Goal: Task Accomplishment & Management: Manage account settings

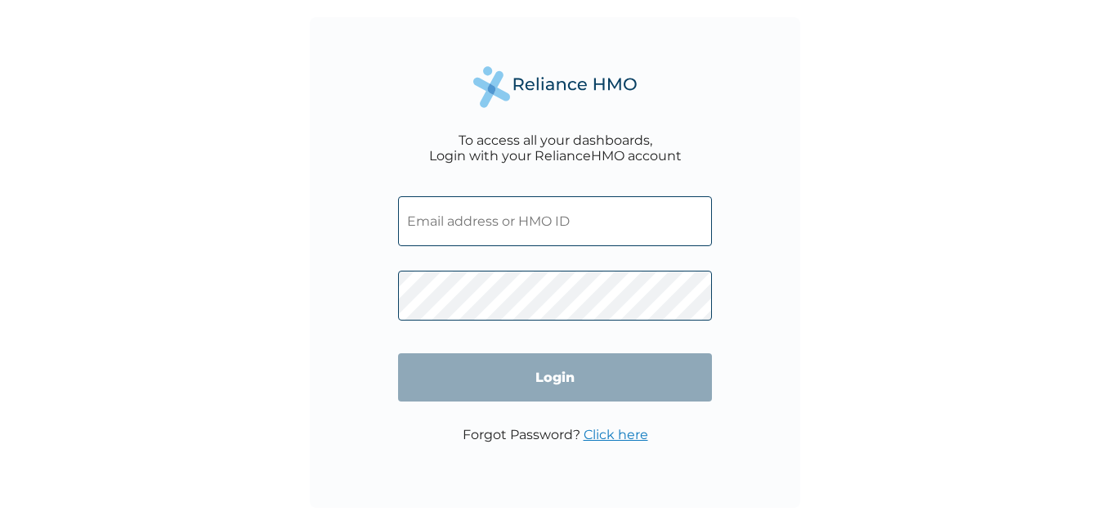
type input "KGP/10048/A"
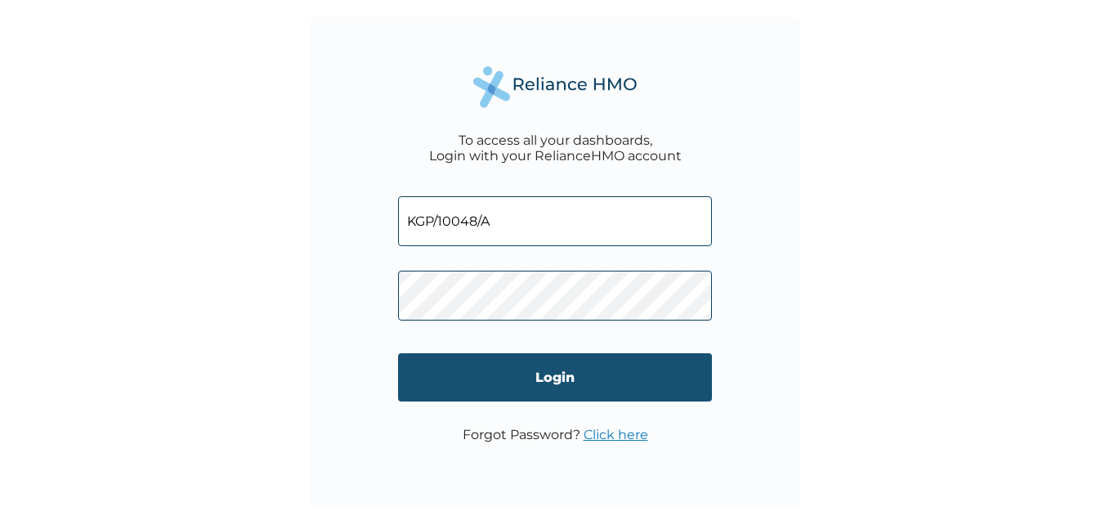
click at [545, 374] on input "Login" at bounding box center [555, 377] width 314 height 48
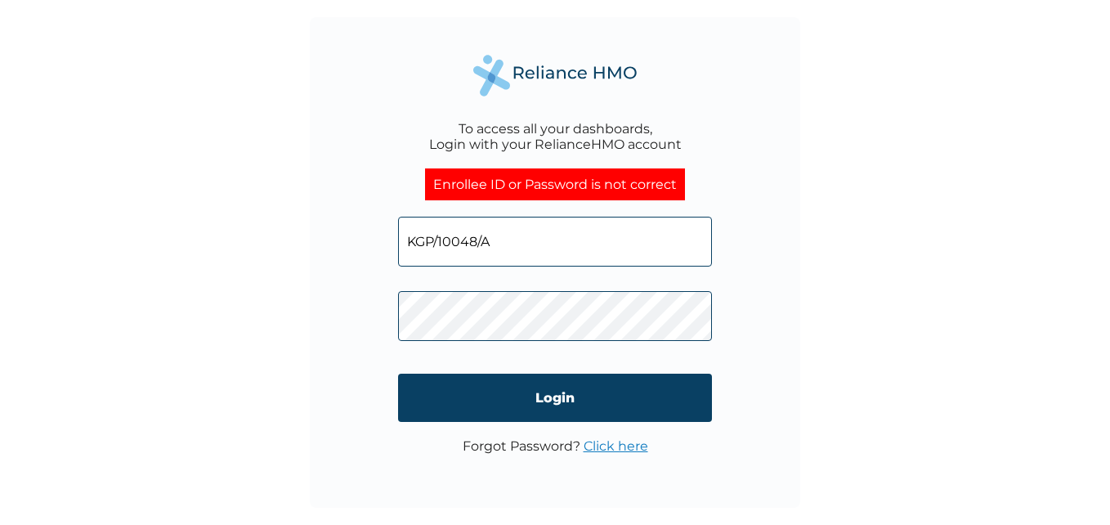
click at [619, 448] on link "Click here" at bounding box center [616, 446] width 65 height 16
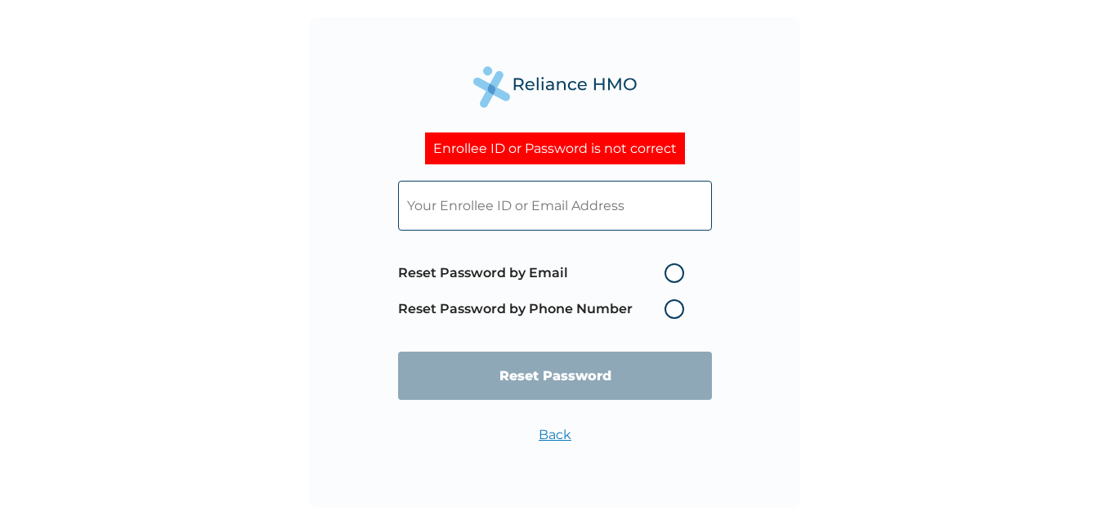
click at [454, 204] on input "text" at bounding box center [555, 206] width 314 height 50
type input "[PERSON_NAME][EMAIL_ADDRESS][DOMAIN_NAME]"
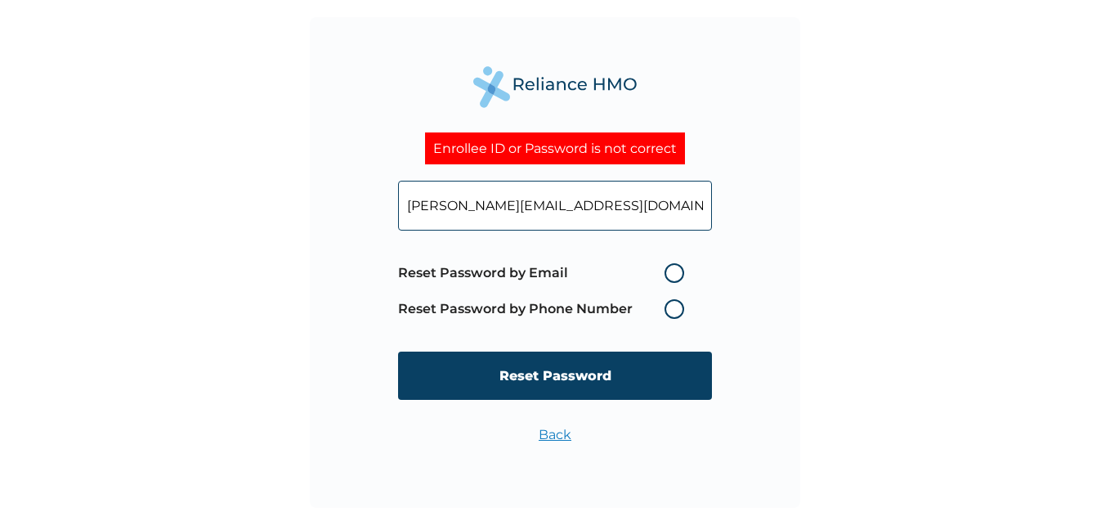
click at [676, 265] on label "Reset Password by Email" at bounding box center [545, 273] width 294 height 20
click at [668, 265] on input "Reset Password by Email" at bounding box center [655, 273] width 26 height 26
radio input "true"
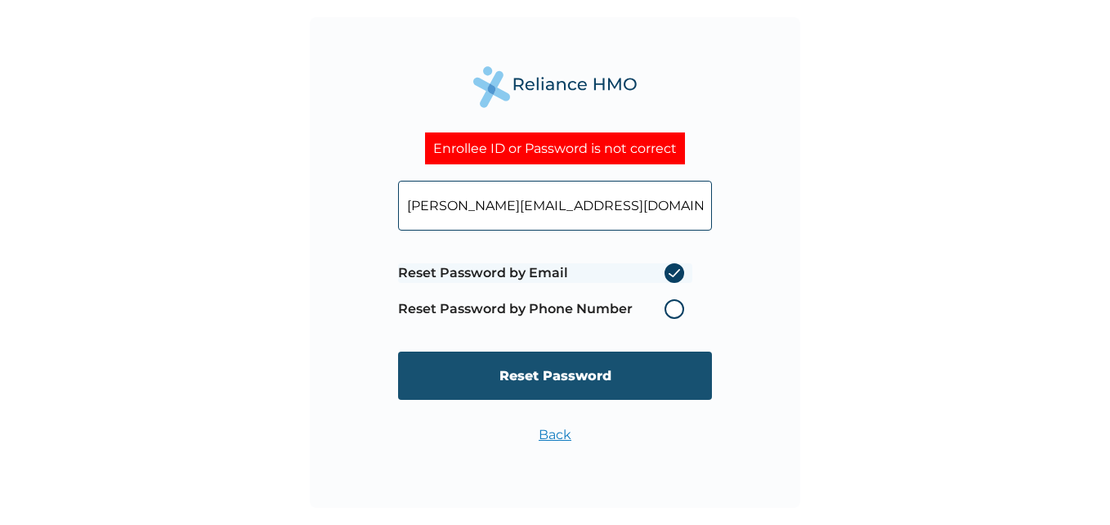
click at [554, 372] on input "Reset Password" at bounding box center [555, 376] width 314 height 48
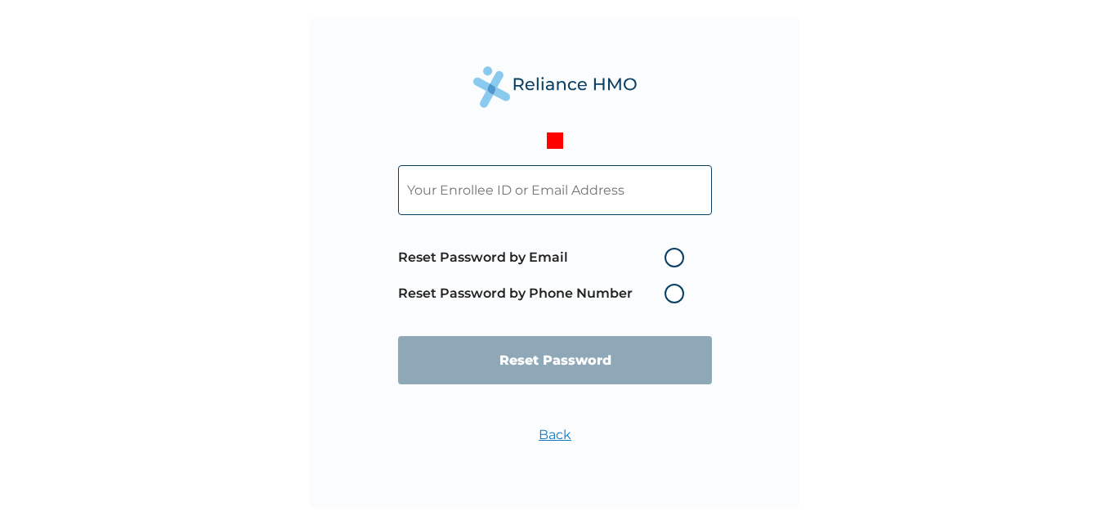
click at [533, 206] on input "text" at bounding box center [555, 190] width 314 height 50
type input "[PERSON_NAME][EMAIL_ADDRESS][DOMAIN_NAME]"
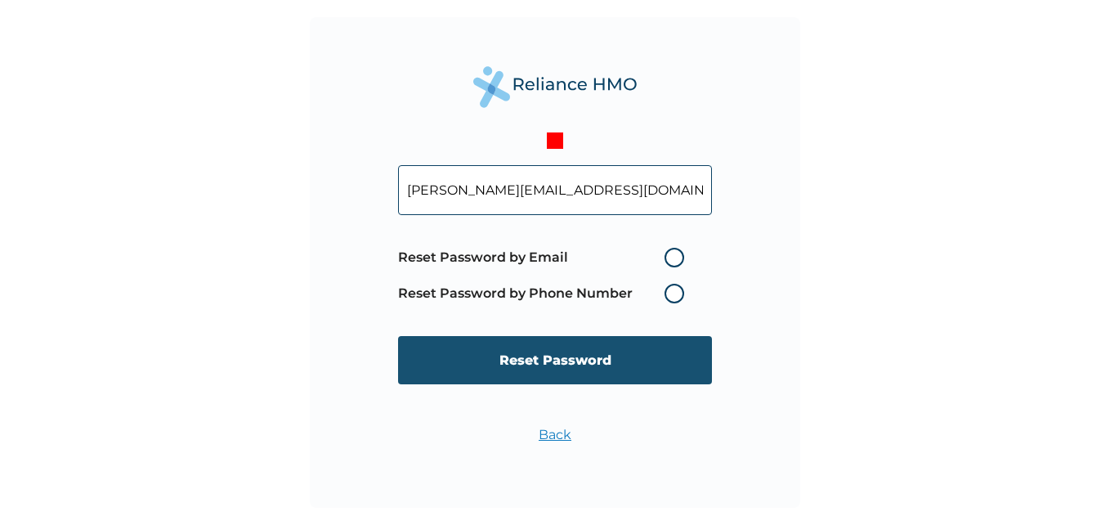
click at [527, 351] on input "Reset Password" at bounding box center [555, 360] width 314 height 48
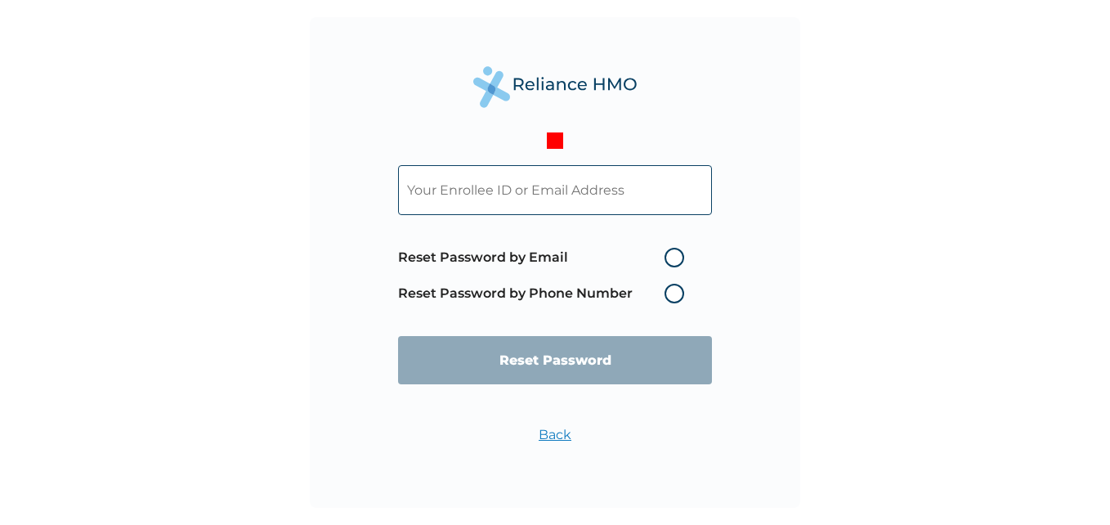
click at [513, 190] on input "text" at bounding box center [555, 190] width 314 height 50
type input "[PERSON_NAME][EMAIL_ADDRESS][DOMAIN_NAME]"
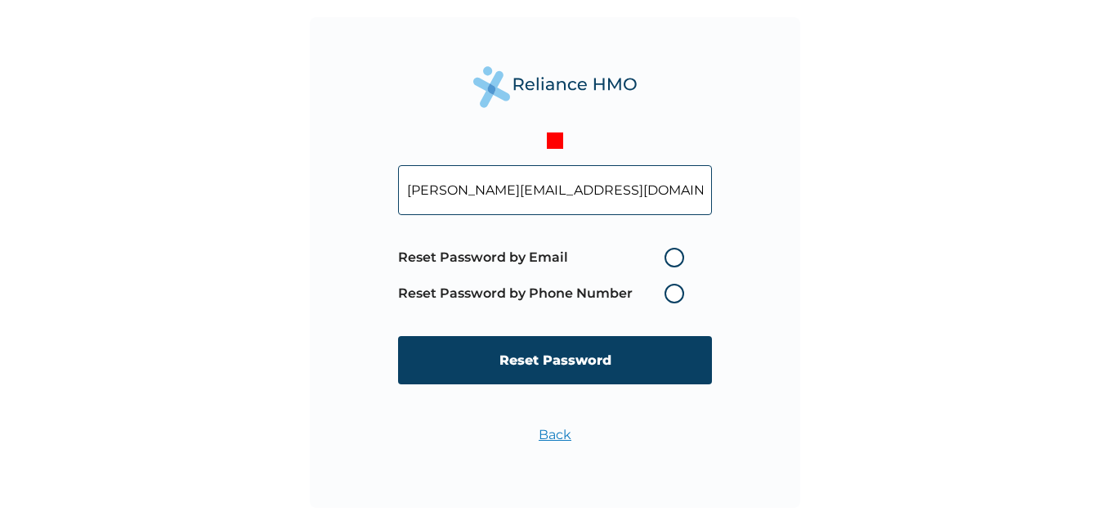
click at [671, 258] on label "Reset Password by Email" at bounding box center [545, 258] width 294 height 20
click at [668, 258] on input "Reset Password by Email" at bounding box center [655, 257] width 26 height 26
radio input "true"
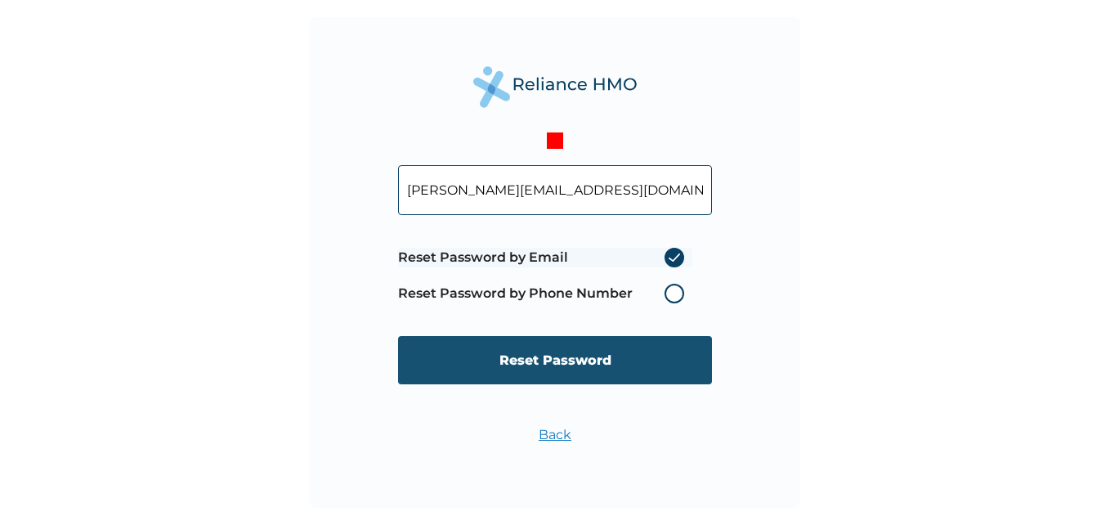
click at [548, 350] on input "Reset Password" at bounding box center [555, 360] width 314 height 48
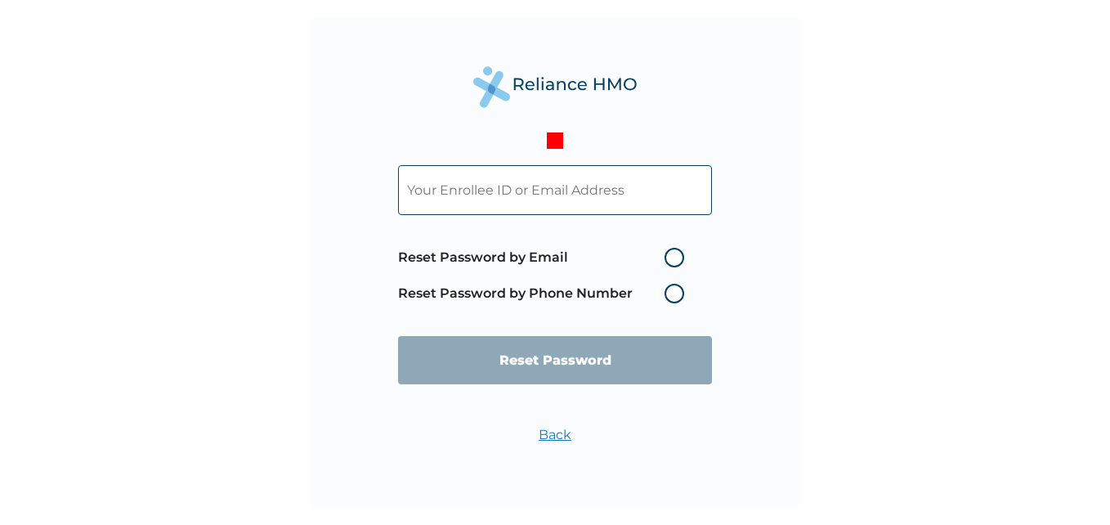
click at [474, 197] on input "text" at bounding box center [555, 190] width 314 height 50
type input "[PERSON_NAME][EMAIL_ADDRESS][DOMAIN_NAME]"
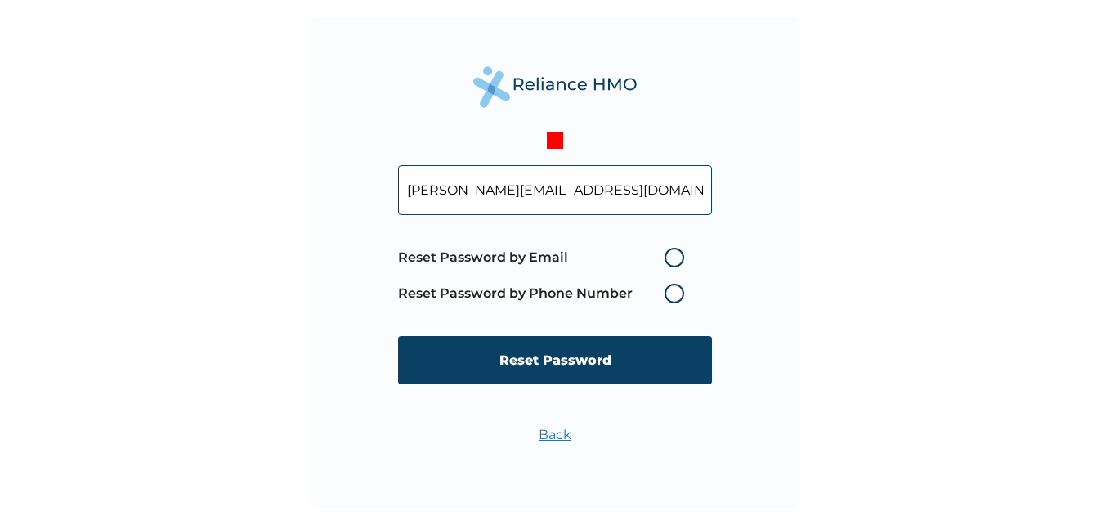
click at [683, 259] on label "Reset Password by Email" at bounding box center [545, 258] width 294 height 20
click at [668, 259] on input "Reset Password by Email" at bounding box center [655, 257] width 26 height 26
radio input "true"
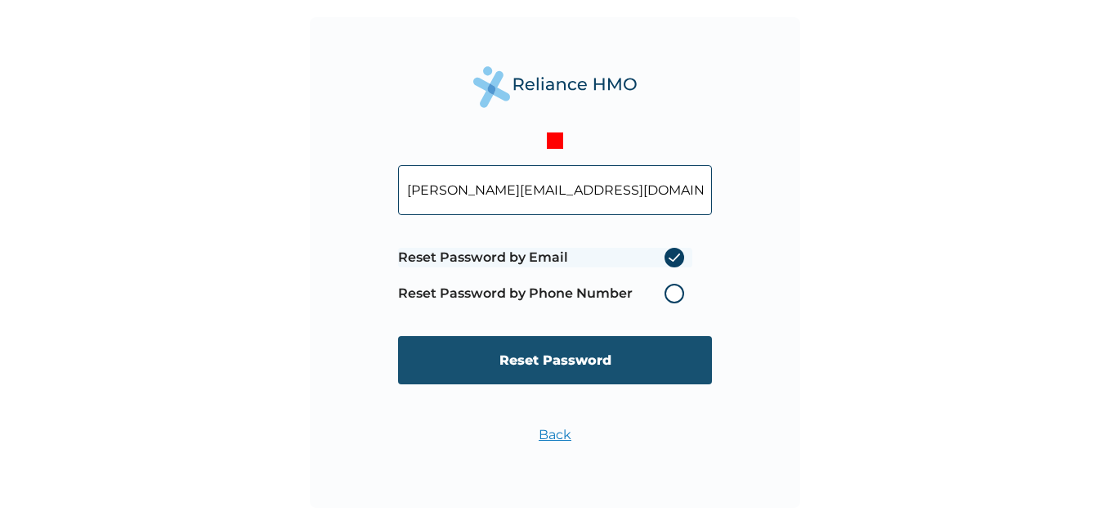
click at [617, 358] on input "Reset Password" at bounding box center [555, 360] width 314 height 48
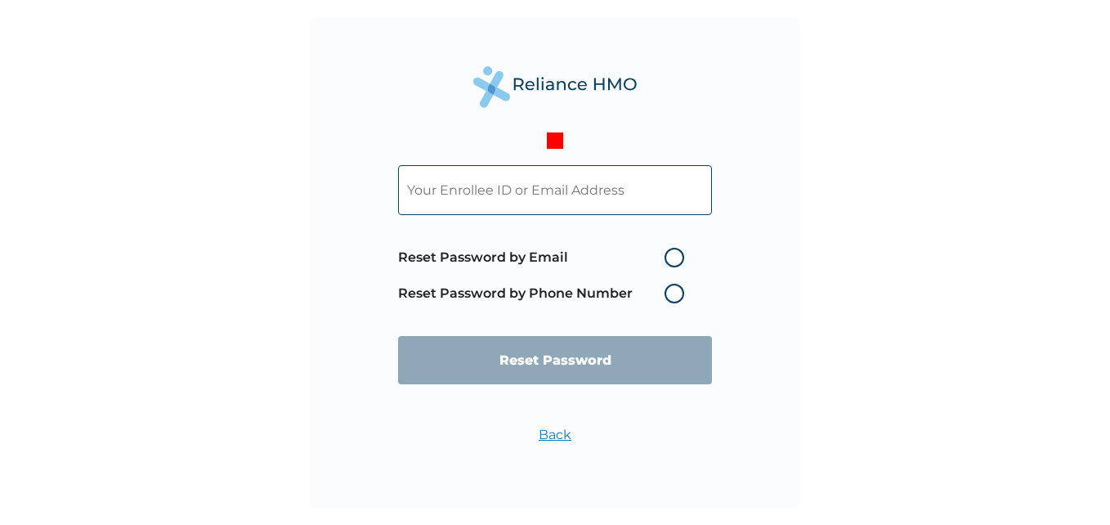
click at [527, 200] on input "text" at bounding box center [555, 190] width 314 height 50
type input "g"
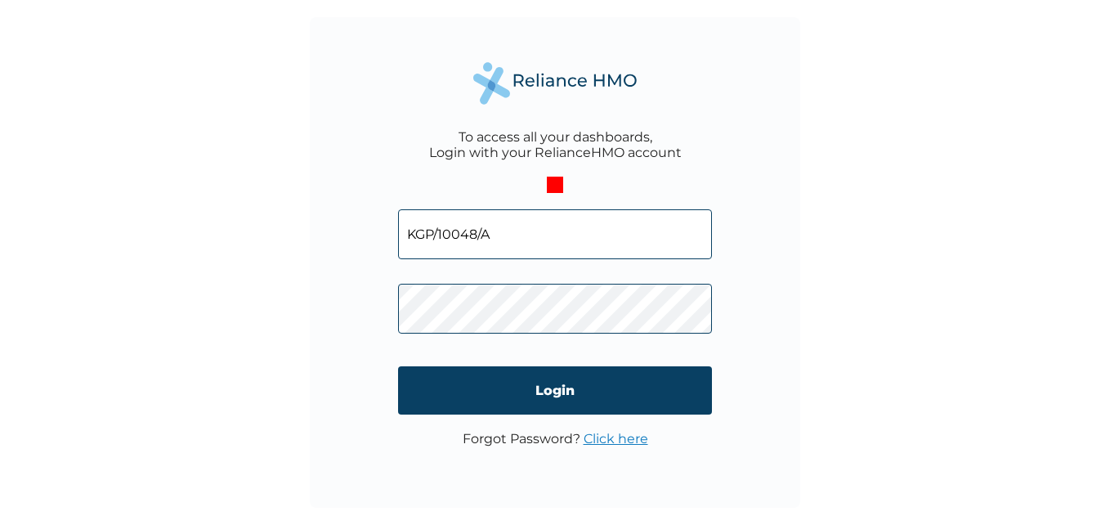
drag, startPoint x: 500, startPoint y: 235, endPoint x: 306, endPoint y: 206, distance: 196.7
click at [306, 206] on div "To access all your dashboards, Login with your RelianceHMO account KGP/10048/A …" at bounding box center [555, 262] width 1110 height 525
click at [362, 286] on div "To access all your dashboards, Login with your RelianceHMO account KGP/10048/A …" at bounding box center [555, 262] width 491 height 491
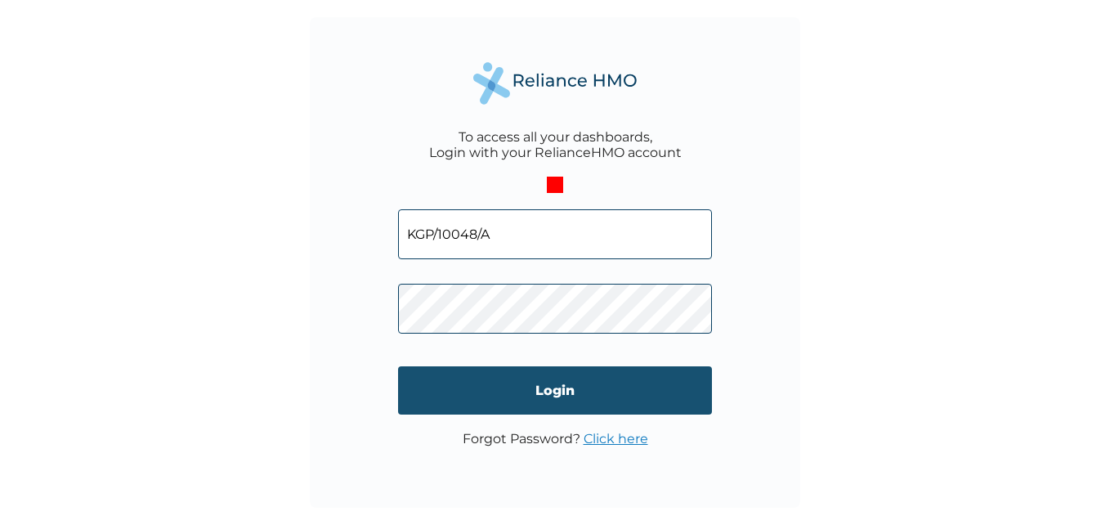
click at [552, 385] on input "Login" at bounding box center [555, 390] width 314 height 48
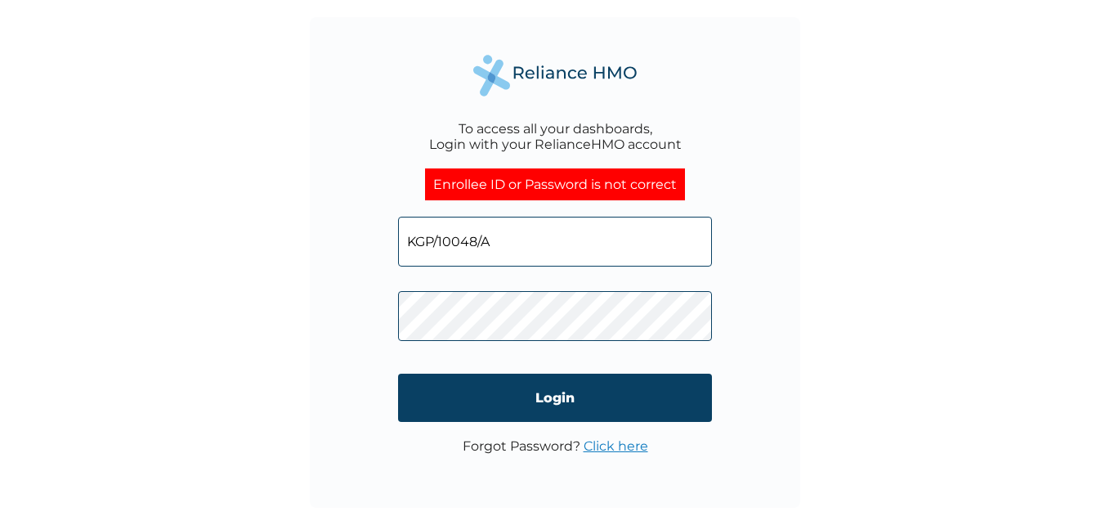
click at [614, 446] on link "Click here" at bounding box center [616, 446] width 65 height 16
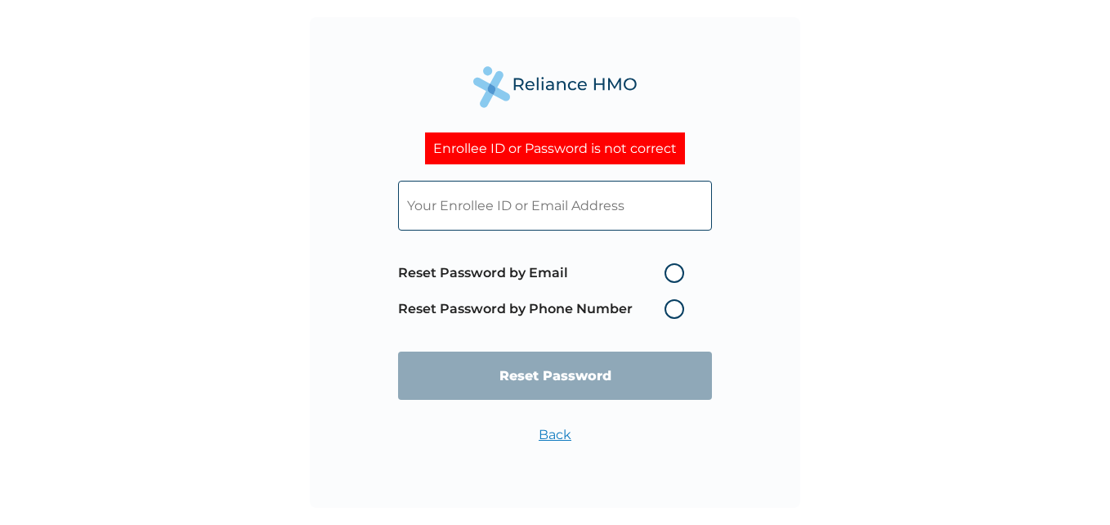
click at [528, 229] on form "Reset Password by Email Reset Password by Phone Number Reset Password" at bounding box center [555, 290] width 314 height 252
click at [545, 192] on input "text" at bounding box center [555, 206] width 314 height 50
paste input "KGP/10048/A"
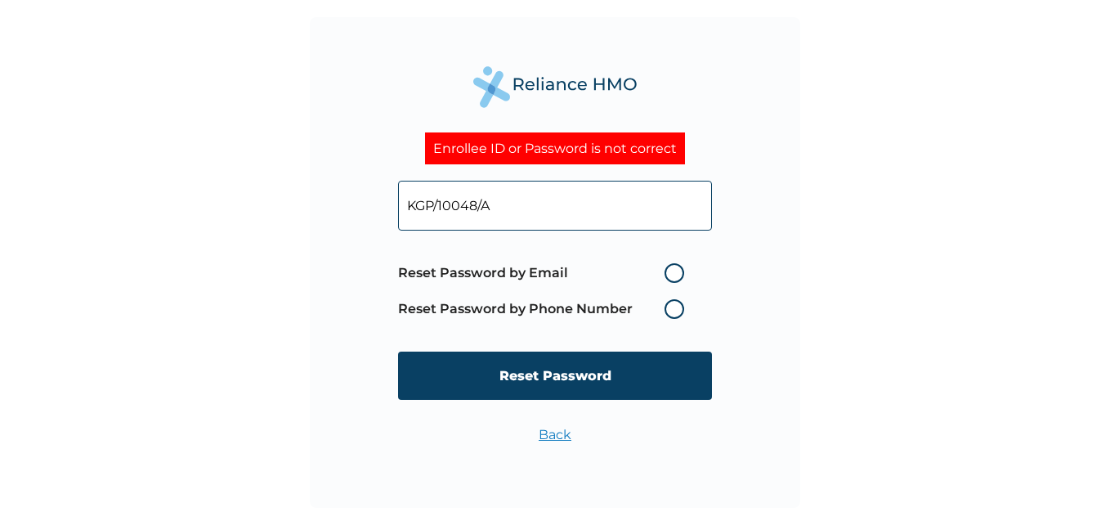
type input "KGP/10048/A"
click at [672, 270] on label "Reset Password by Email" at bounding box center [545, 273] width 294 height 20
click at [668, 270] on input "Reset Password by Email" at bounding box center [655, 273] width 26 height 26
radio input "true"
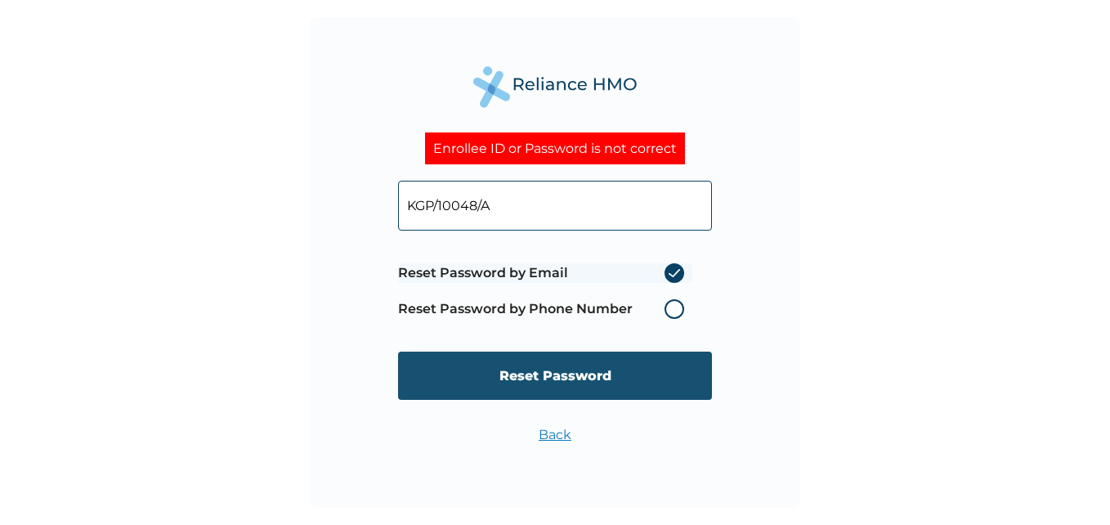
click at [559, 368] on input "Reset Password" at bounding box center [555, 376] width 314 height 48
